Goal: Navigation & Orientation: Find specific page/section

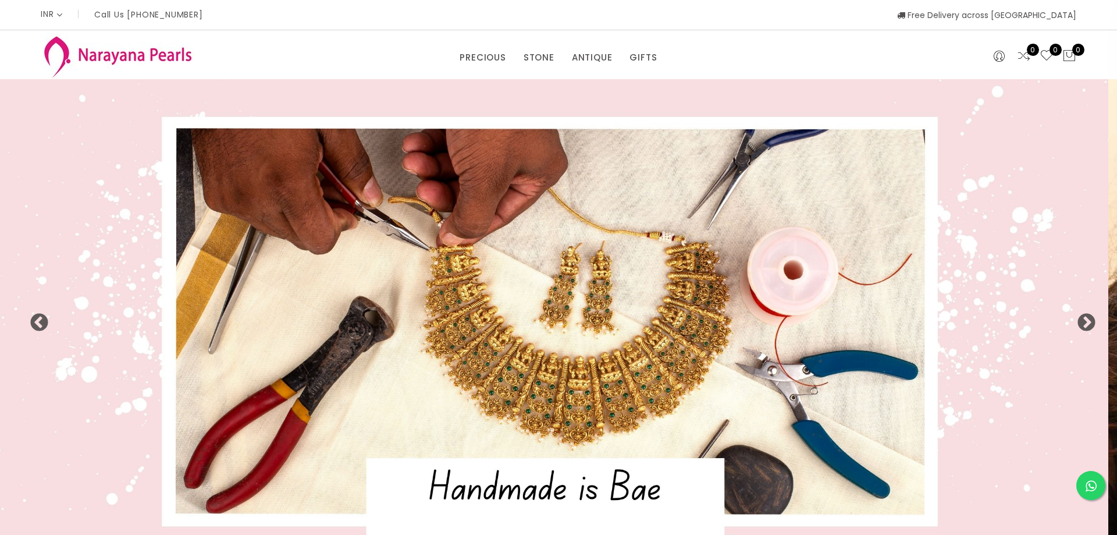
select select "INR"
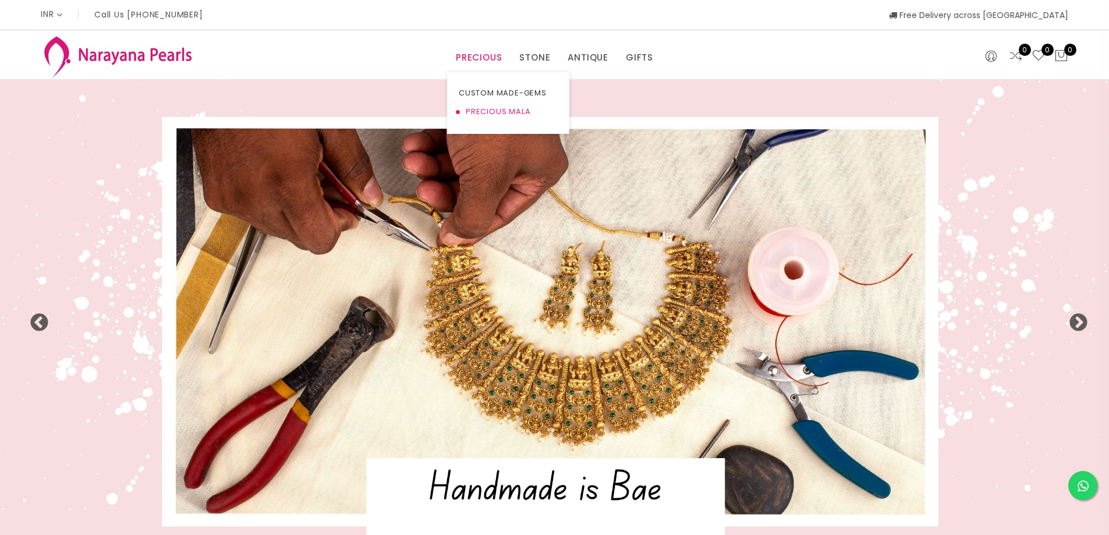
click at [480, 108] on link "PRECIOUS MALA" at bounding box center [508, 111] width 99 height 19
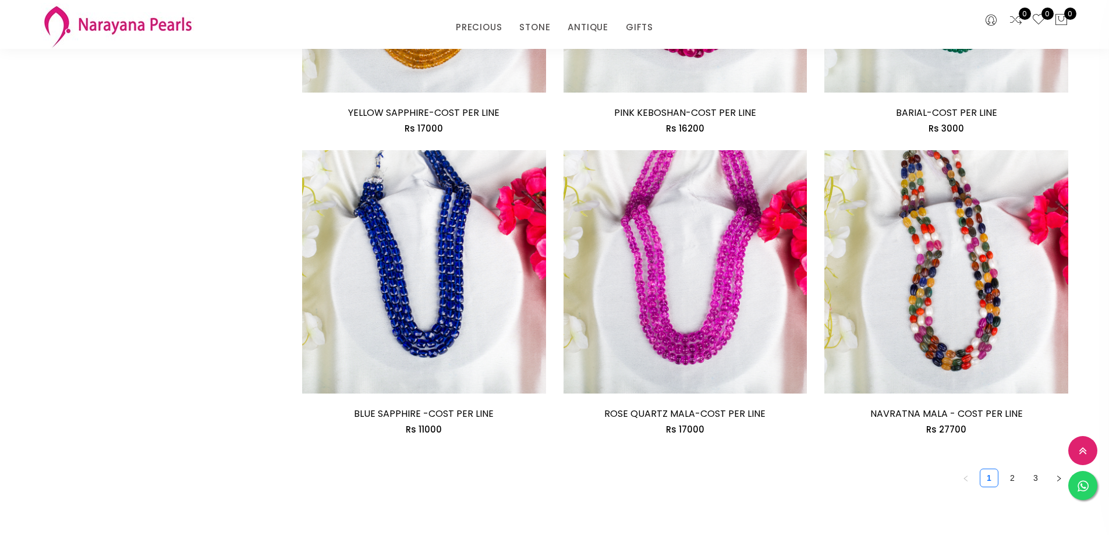
scroll to position [1872, 0]
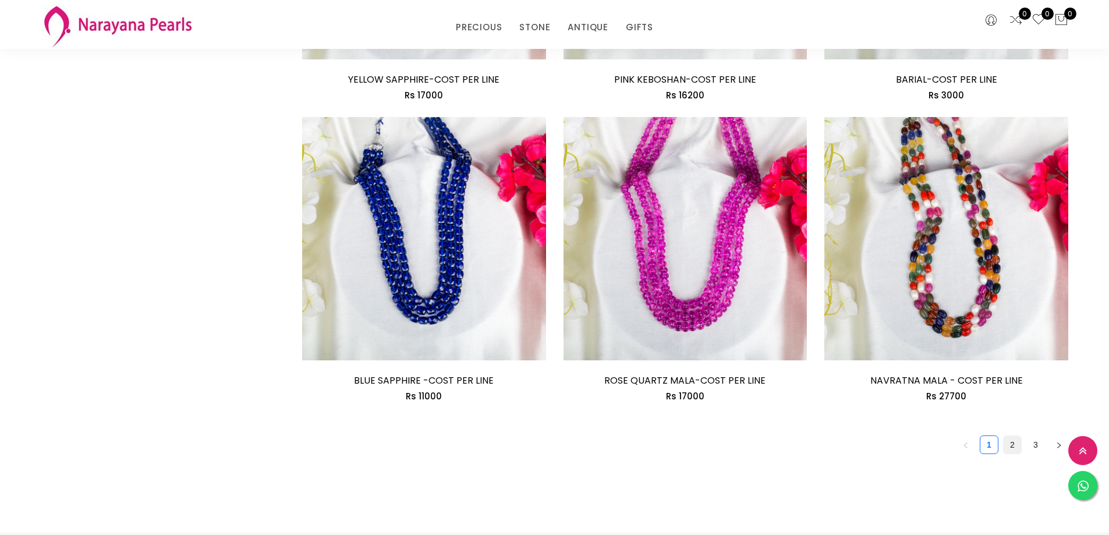
click at [1014, 445] on link "2" at bounding box center [1011, 444] width 17 height 17
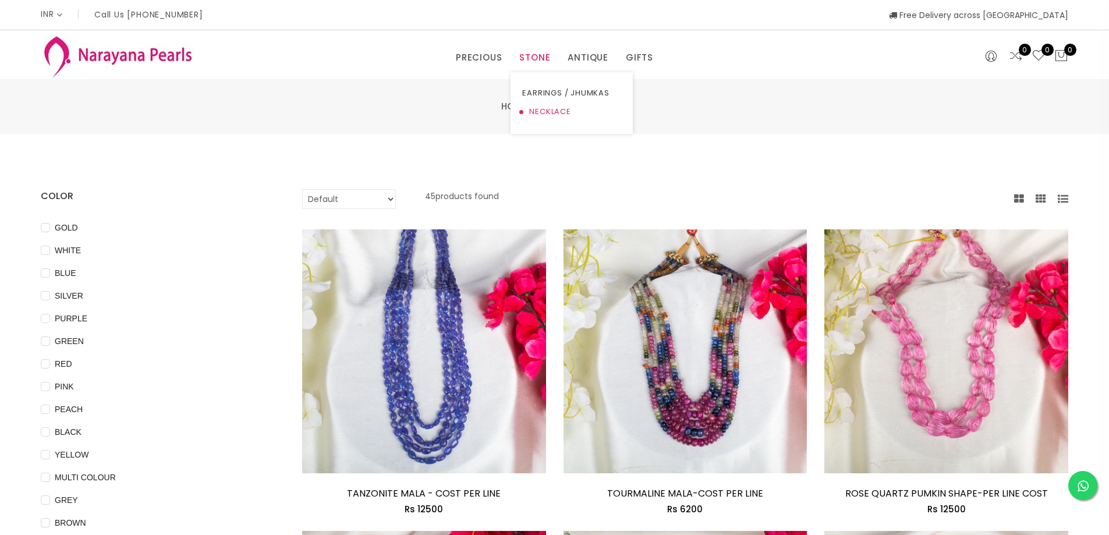
click at [535, 108] on link "NECKLACE" at bounding box center [571, 111] width 99 height 19
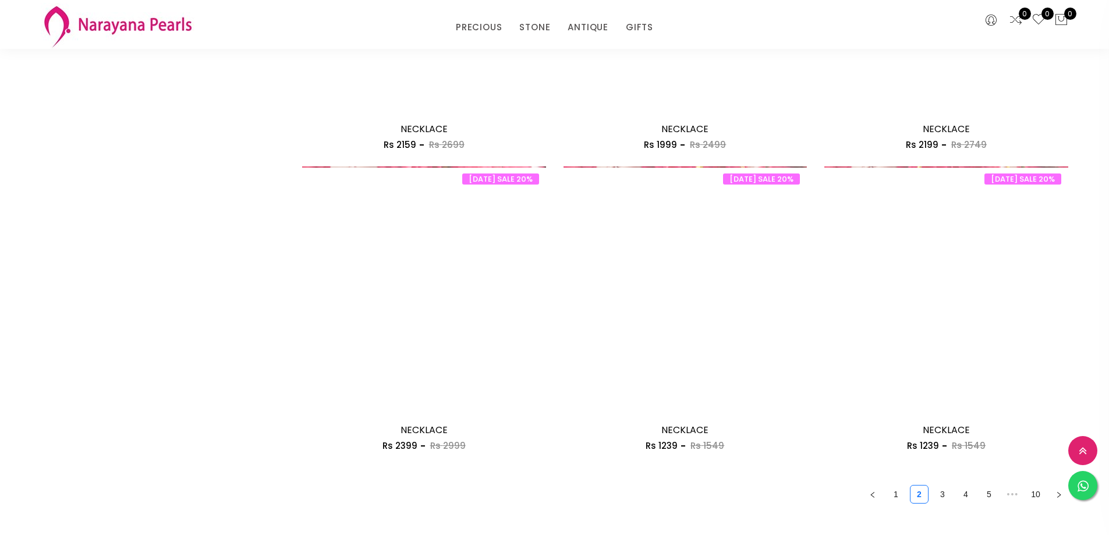
scroll to position [1872, 0]
